Goal: Transaction & Acquisition: Purchase product/service

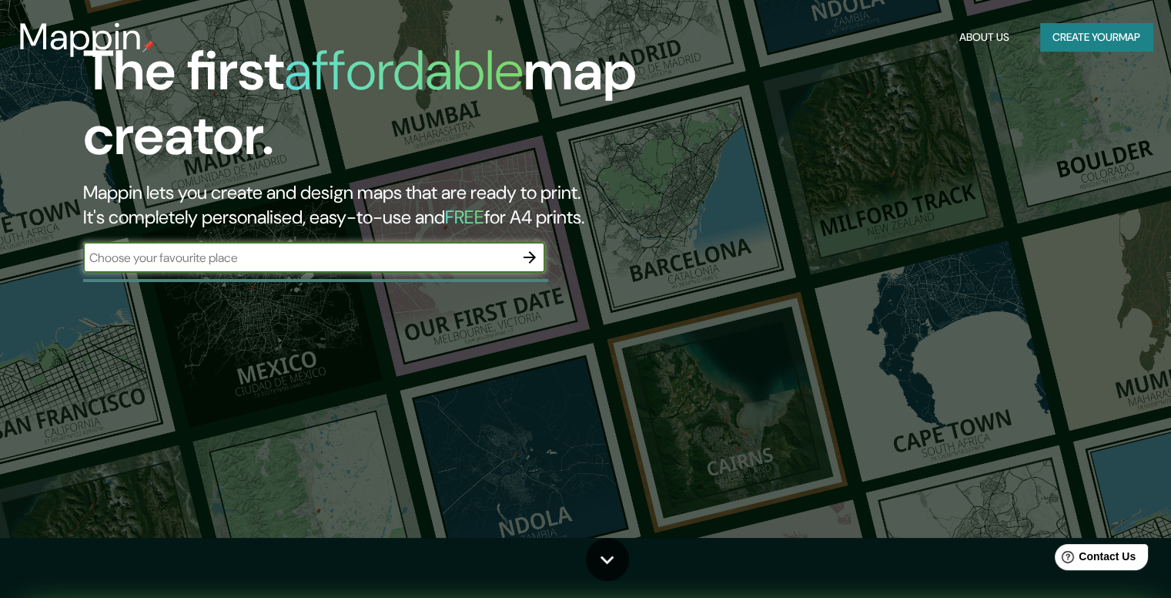
scroll to position [77, 0]
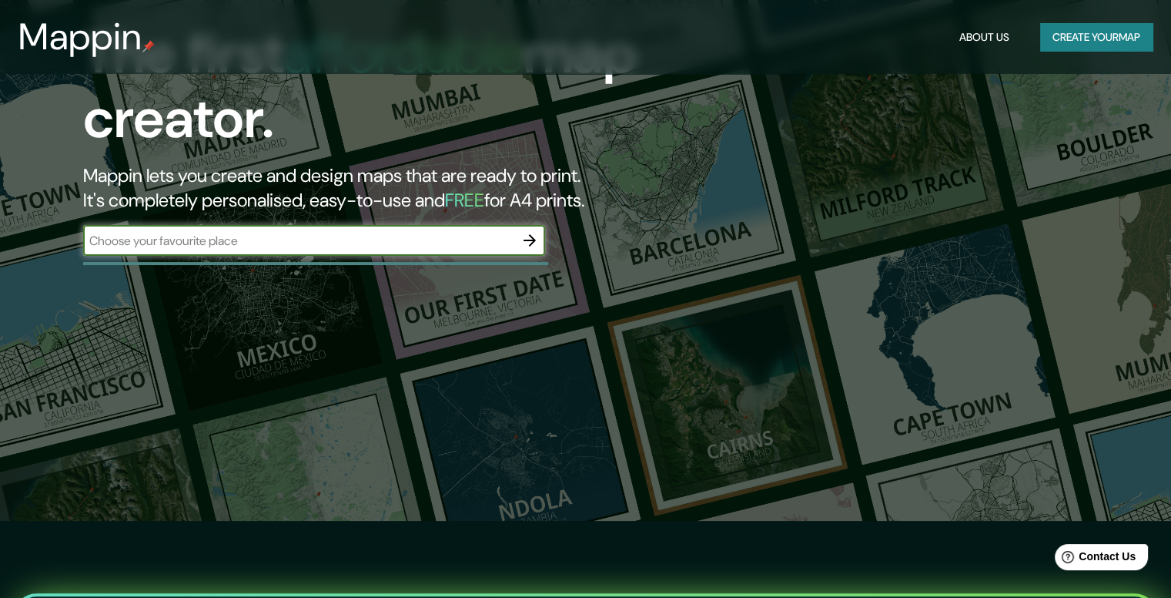
type input ","
type input "[GEOGRAPHIC_DATA]"
click at [519, 246] on button "button" at bounding box center [529, 240] width 31 height 31
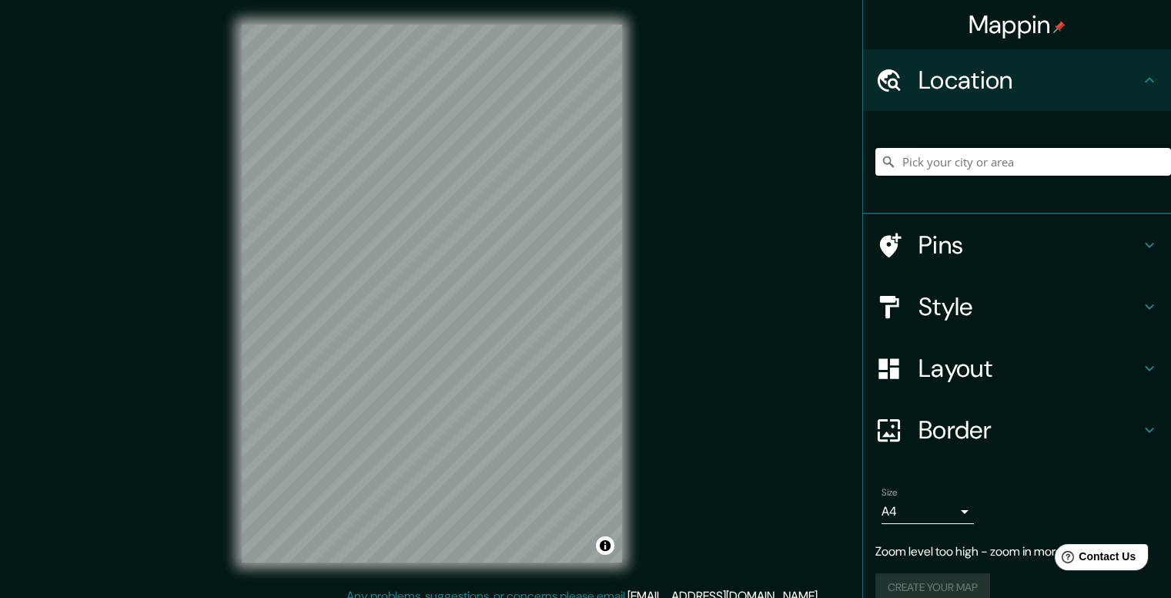
click at [944, 155] on input "Pick your city or area" at bounding box center [1023, 162] width 296 height 28
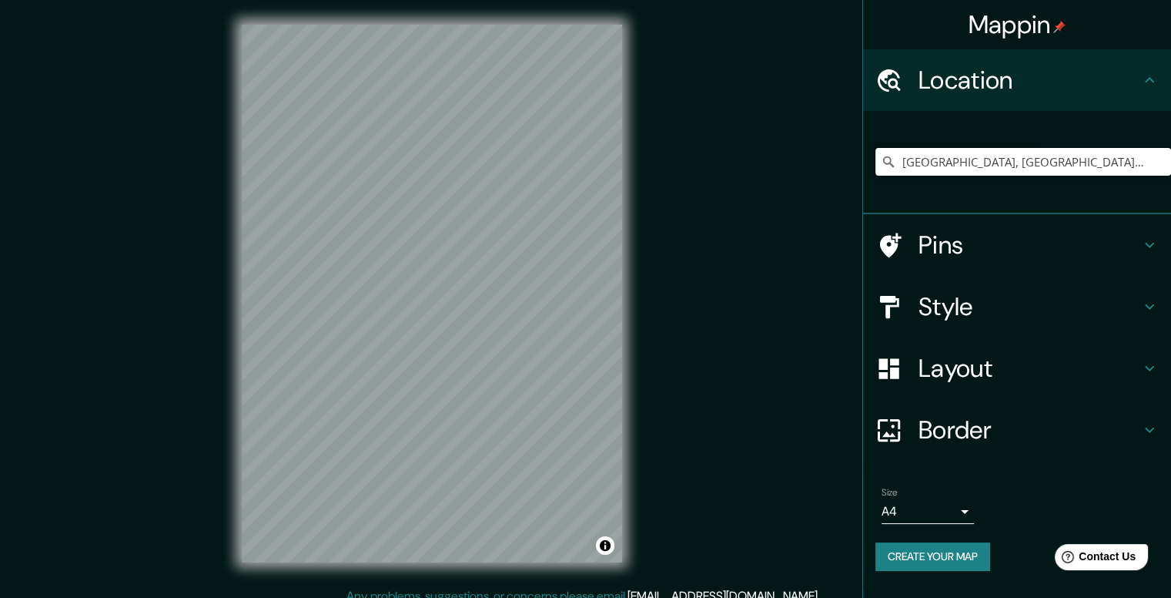
type input "[GEOGRAPHIC_DATA], [GEOGRAPHIC_DATA][PERSON_NAME], [GEOGRAPHIC_DATA]"
